Goal: Task Accomplishment & Management: Use online tool/utility

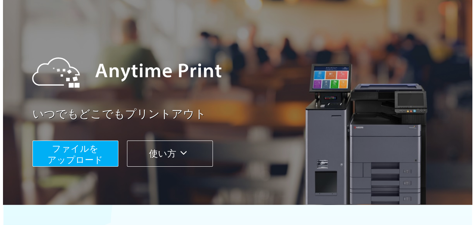
scroll to position [75, 0]
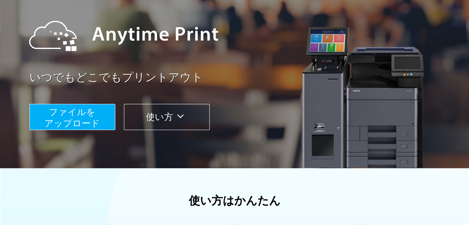
click at [92, 118] on span "ファイルを ​​アップロード" at bounding box center [72, 117] width 56 height 21
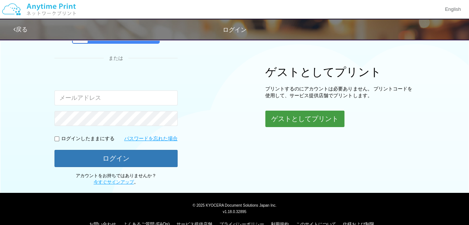
click at [307, 122] on button "ゲストとしてプリント" at bounding box center [305, 119] width 79 height 16
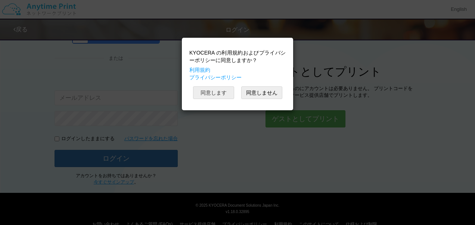
click at [213, 90] on button "同意します" at bounding box center [213, 92] width 41 height 13
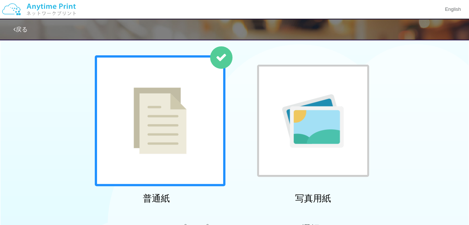
scroll to position [220, 0]
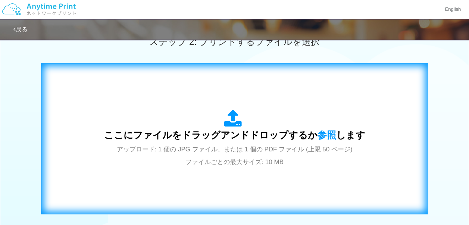
click at [199, 139] on span "ここにファイルをドラッグアンドドロップするか 参照 します" at bounding box center [234, 135] width 261 height 10
click at [232, 144] on div "ここにファイルをドラッグアンドドロップするか 参照 します アップロード: 1 個の JPG ファイル、または 1 個の PDF ファイル (上限 50 ペー…" at bounding box center [234, 138] width 261 height 58
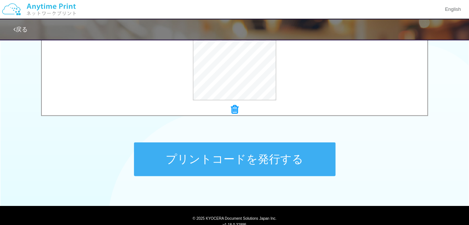
scroll to position [343, 0]
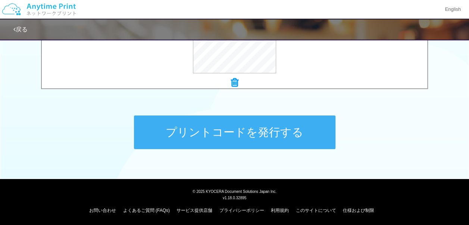
click at [297, 131] on button "プリントコードを発行する" at bounding box center [235, 132] width 202 height 34
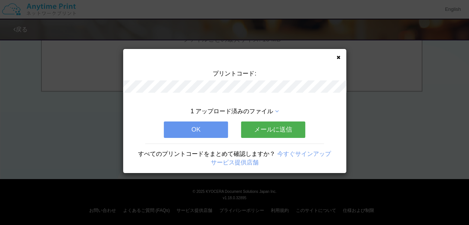
scroll to position [0, 0]
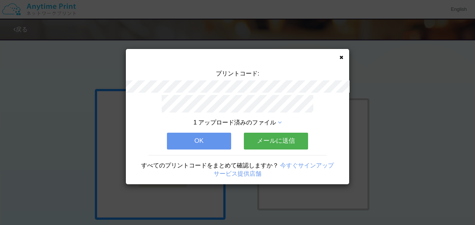
click at [218, 136] on button "OK" at bounding box center [199, 141] width 64 height 16
